Goal: Task Accomplishment & Management: Use online tool/utility

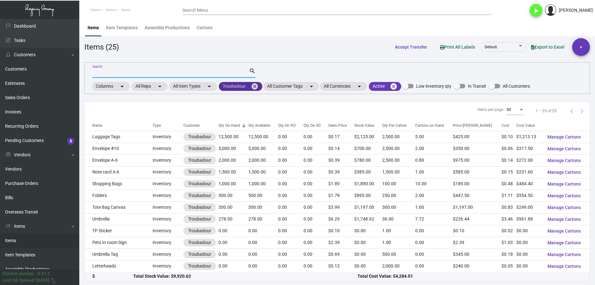
click at [256, 86] on mat-icon "cancel" at bounding box center [255, 87] width 8 height 8
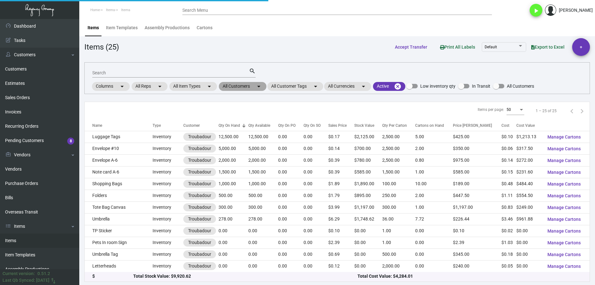
click at [237, 86] on mat-chip "All Customers arrow_drop_down" at bounding box center [243, 86] width 48 height 9
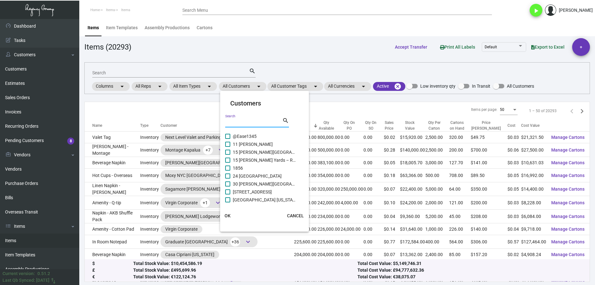
click at [247, 120] on input "Search" at bounding box center [253, 122] width 57 height 5
type input "[PERSON_NAME]"
click at [235, 137] on span "[PERSON_NAME]" at bounding box center [264, 136] width 63 height 8
click at [228, 139] on input "[PERSON_NAME]" at bounding box center [228, 139] width 0 height 0
checkbox input "true"
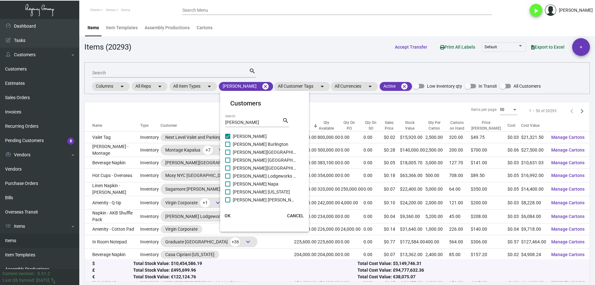
click at [232, 144] on label "[PERSON_NAME] Burlington" at bounding box center [260, 144] width 71 height 8
click at [228, 147] on input "[PERSON_NAME] Burlington" at bounding box center [228, 147] width 0 height 0
checkbox input "true"
click at [236, 153] on span "[PERSON_NAME][GEOGRAPHIC_DATA]" at bounding box center [264, 152] width 63 height 8
click at [228, 155] on input "[PERSON_NAME][GEOGRAPHIC_DATA]" at bounding box center [228, 155] width 0 height 0
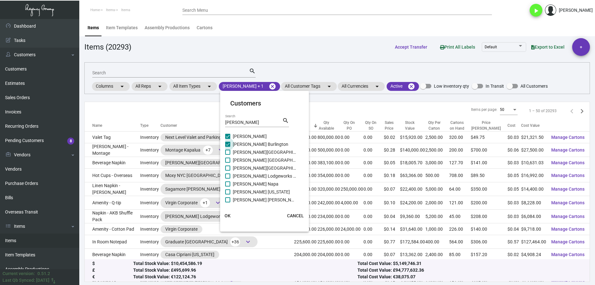
checkbox input "true"
click at [231, 162] on label "[PERSON_NAME] [GEOGRAPHIC_DATA]" at bounding box center [260, 160] width 71 height 8
click at [228, 162] on input "[PERSON_NAME] [GEOGRAPHIC_DATA]" at bounding box center [228, 162] width 0 height 0
checkbox input "true"
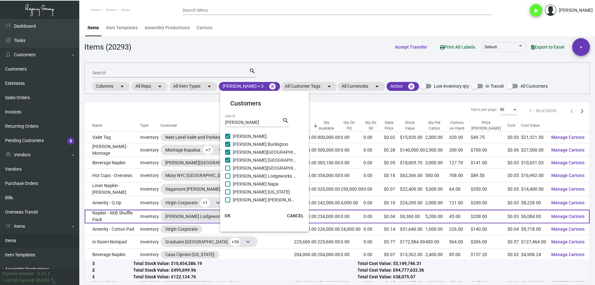
click at [234, 215] on button "OK" at bounding box center [228, 215] width 20 height 11
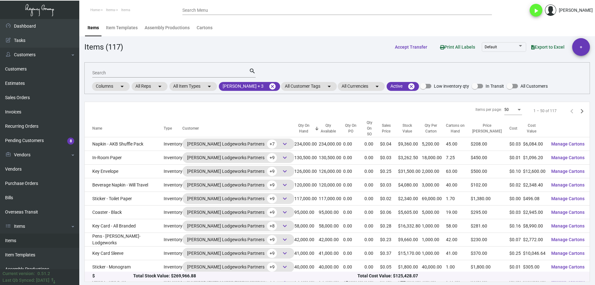
click at [113, 75] on input "Search" at bounding box center [170, 72] width 157 height 5
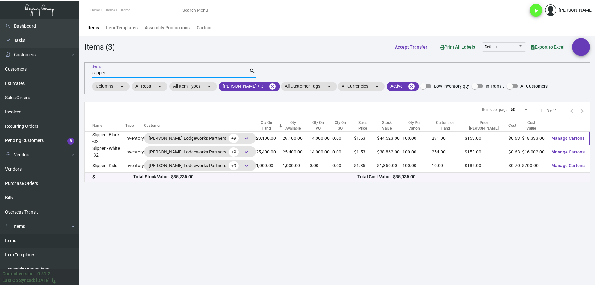
type input "slipper"
click at [125, 141] on td "Slipper - Black -32" at bounding box center [105, 138] width 41 height 14
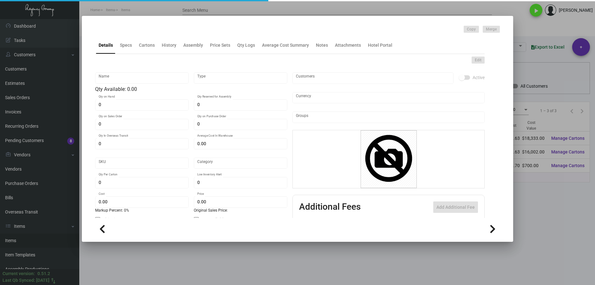
type input "Slipper - Black -32"
type input "Inventory"
type input "29,100"
type input "14,000"
type input "$ 0.63664"
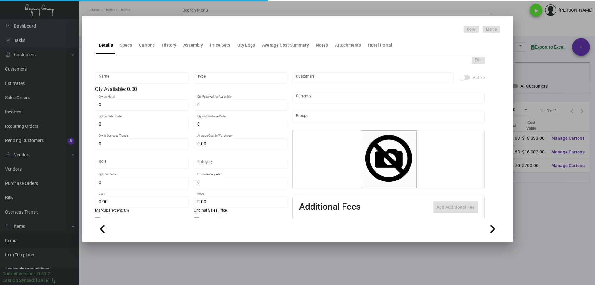
type input "Overseas"
type input "100"
type input "$ 0.63"
type input "$ 1.53"
type textarea "HR Slipper: Size #10 slipper, 1 size to fit all, black color cushion material ,…"
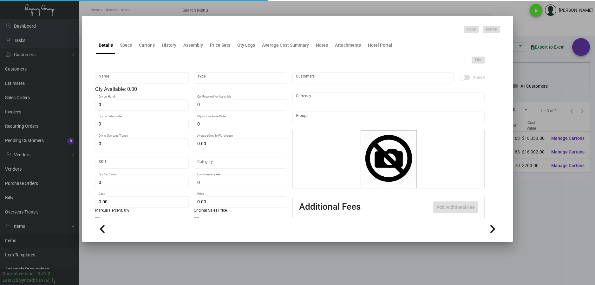
type textarea "HR Slipper: Size #10 slipper, 1 size to fit all, black color cushion material ,…"
checkbox input "true"
type input "United States Dollar $"
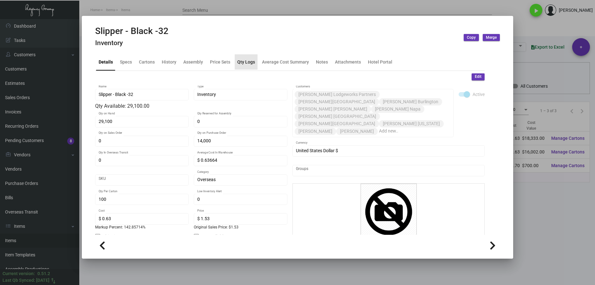
click at [248, 59] on div "Qty Logs" at bounding box center [246, 61] width 18 height 7
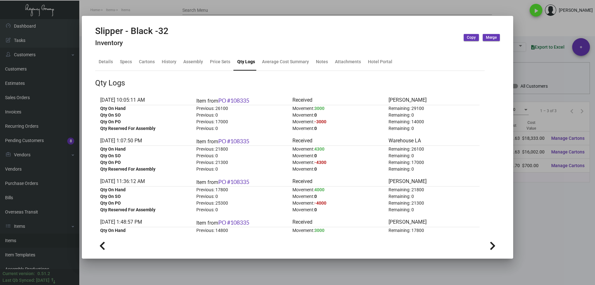
click at [538, 203] on div at bounding box center [297, 142] width 595 height 285
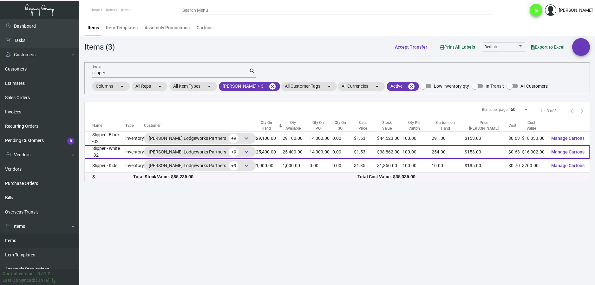
click at [125, 155] on td "Slipper - White -32" at bounding box center [105, 152] width 41 height 14
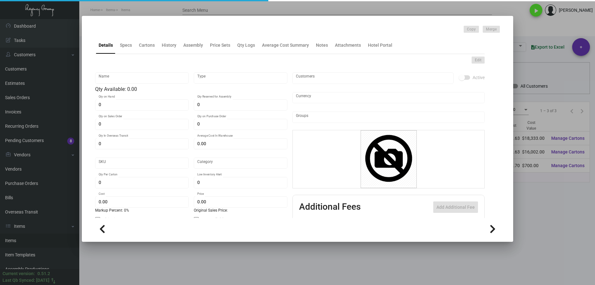
type input "Slipper - White -32"
type input "Inventory"
type input "25,400"
type input "14,000"
type input "$ 0.63664"
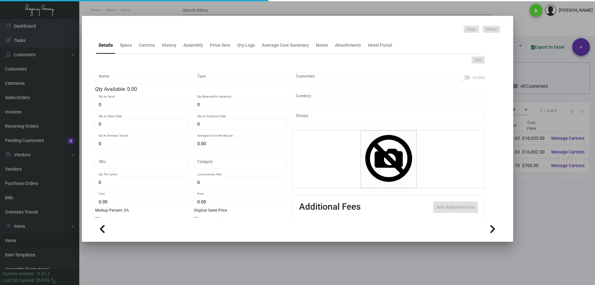
type input "Overseas"
type input "100"
type input "$ 0.63"
type input "$ 1.53"
type textarea "HR Slipper: Size #10 slipper, 1 size to fit all, black color cushion material ,…"
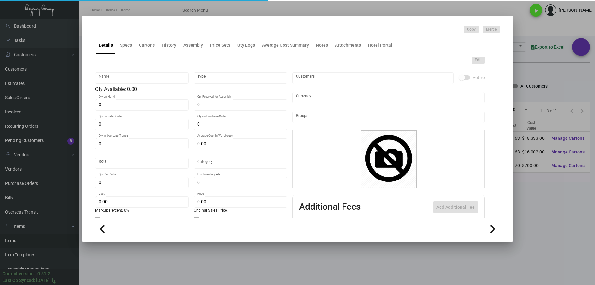
type textarea "HR Slipper: Size #10 slipper, 1 size to fit all, black color cushion material ,…"
checkbox input "true"
type input "United States Dollar $"
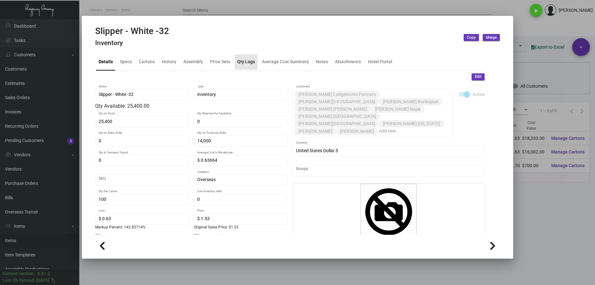
click at [247, 66] on div "Qty Logs" at bounding box center [246, 61] width 23 height 15
